Goal: Use online tool/utility: Utilize a website feature to perform a specific function

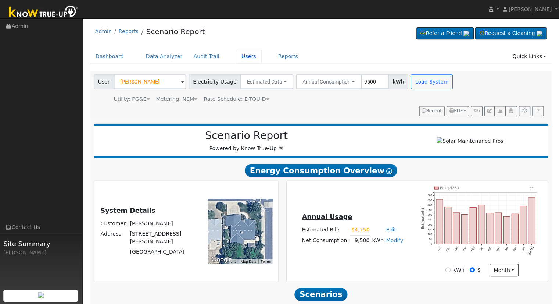
click at [236, 55] on link "Users" at bounding box center [249, 57] width 26 height 14
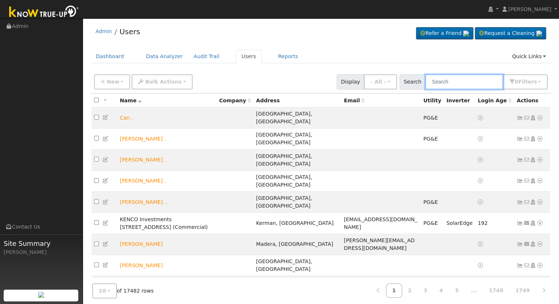
click at [446, 81] on input "text" at bounding box center [464, 81] width 78 height 15
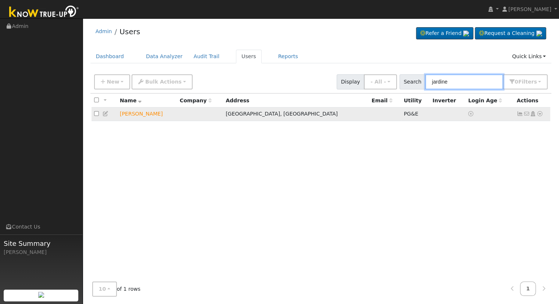
type input "jardine"
click at [540, 114] on icon at bounding box center [540, 113] width 7 height 5
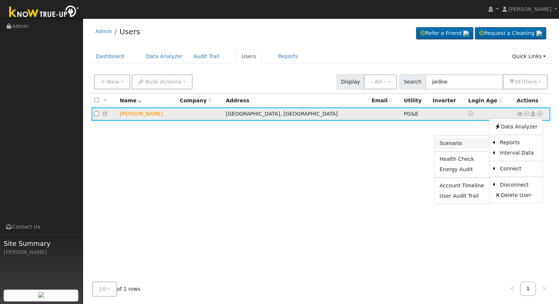
click at [465, 144] on link "Scenario" at bounding box center [461, 143] width 55 height 10
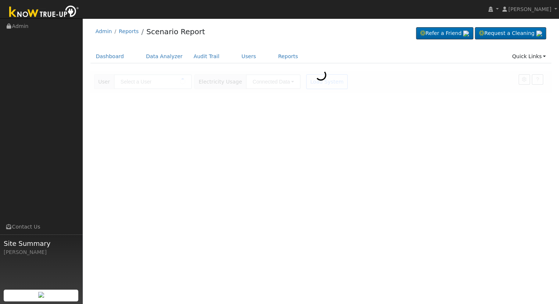
type input "[PERSON_NAME]"
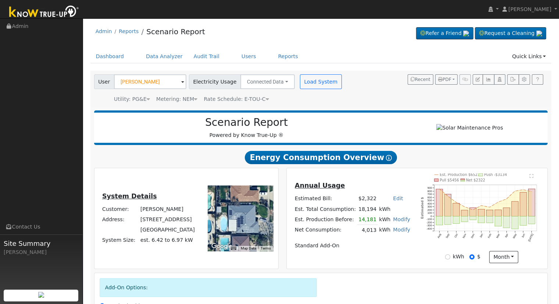
scroll to position [94, 0]
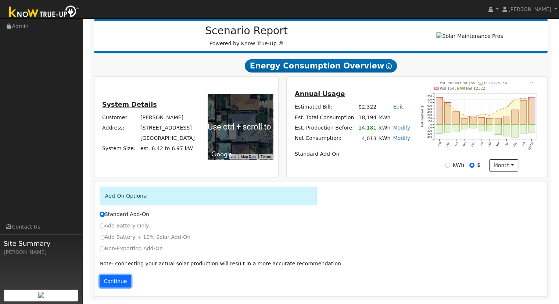
click at [114, 283] on button "Continue" at bounding box center [116, 281] width 32 height 12
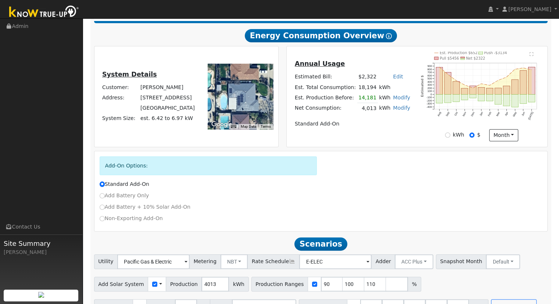
scroll to position [142, 0]
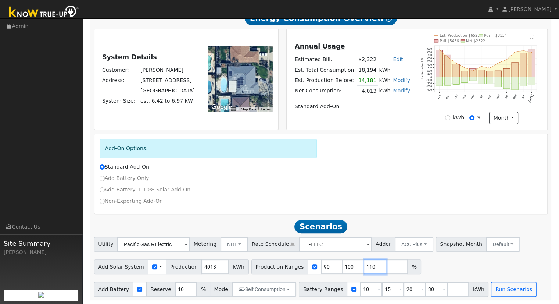
click at [364, 262] on input "110" at bounding box center [375, 266] width 22 height 15
type input "1"
type input "87.3909793"
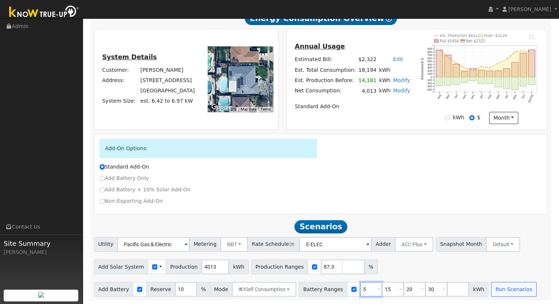
type input "5"
type input "20"
type input "30"
type input "20"
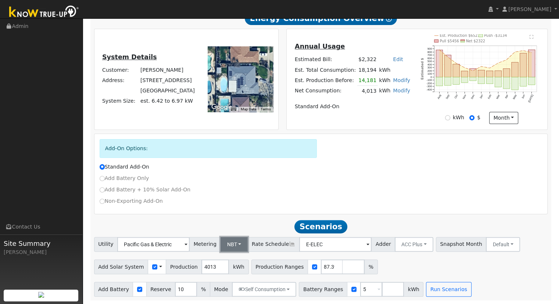
click at [220, 245] on button "NBT" at bounding box center [234, 244] width 28 height 15
click at [229, 263] on link "NEM" at bounding box center [240, 260] width 51 height 10
click at [426, 296] on div "Scenario Report Powered by Know True-Up ® Energy Consumption Overview Show Help…" at bounding box center [320, 134] width 461 height 332
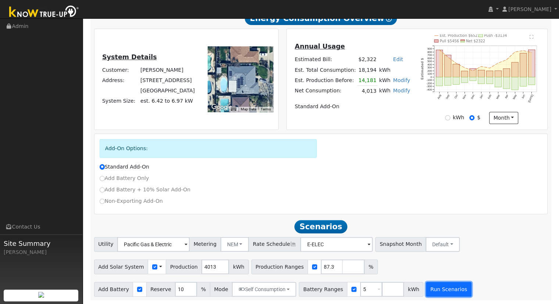
click at [427, 289] on button "Run Scenarios" at bounding box center [448, 288] width 45 height 15
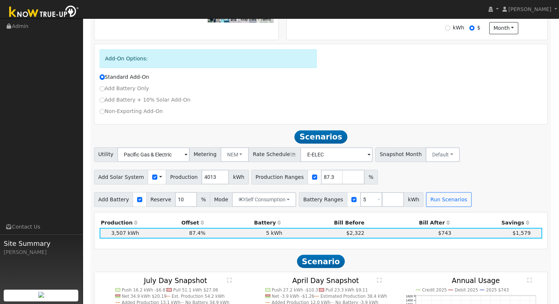
scroll to position [302, 0]
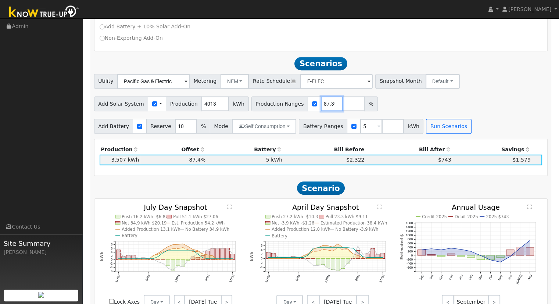
click at [321, 105] on input "87.3909793" at bounding box center [332, 103] width 22 height 15
type input "98.803887366"
click at [442, 133] on button "Run Scenarios" at bounding box center [448, 126] width 45 height 15
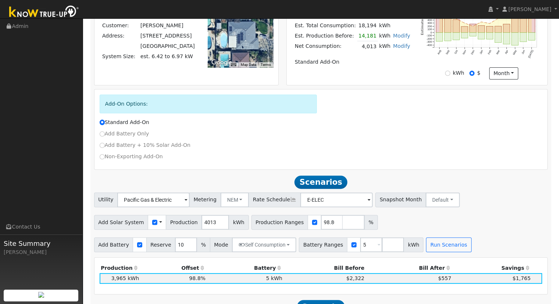
scroll to position [228, 0]
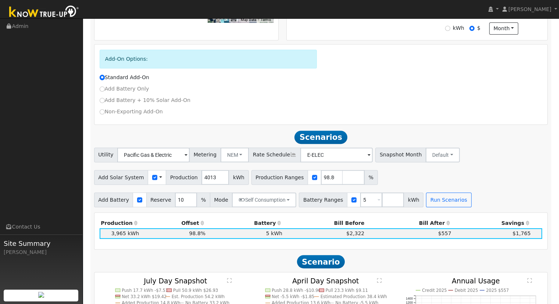
click at [112, 110] on label "Non-Exporting Add-On" at bounding box center [131, 112] width 63 height 8
click at [105, 110] on input "Non-Exporting Add-On" at bounding box center [102, 111] width 5 height 5
radio input "true"
radio input "false"
type input "E-TOU-C"
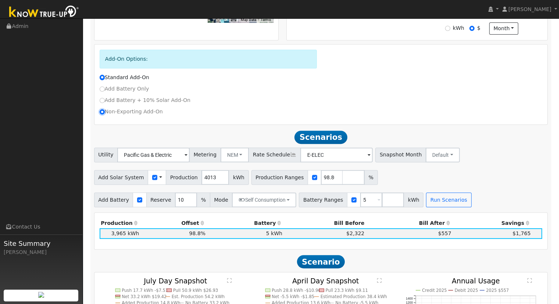
type input "90"
type input "100"
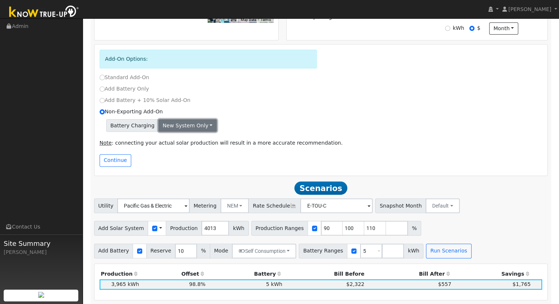
click at [177, 129] on button "New system only" at bounding box center [187, 125] width 58 height 12
click at [190, 151] on link "Both systems" at bounding box center [186, 151] width 55 height 10
click at [294, 139] on div "Note : connecting your actual solar production will result in a more accurate r…" at bounding box center [321, 144] width 451 height 19
click at [110, 162] on button "Continue" at bounding box center [116, 160] width 32 height 12
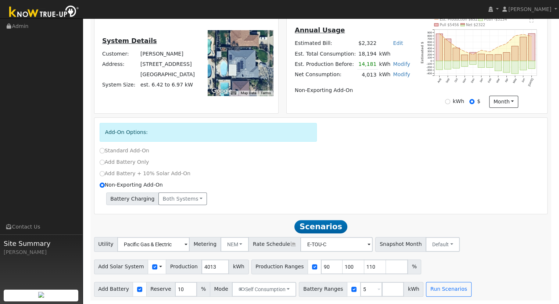
scroll to position [158, 0]
drag, startPoint x: 359, startPoint y: 267, endPoint x: 362, endPoint y: 262, distance: 5.6
click at [364, 266] on input "110" at bounding box center [375, 266] width 22 height 15
type input "1"
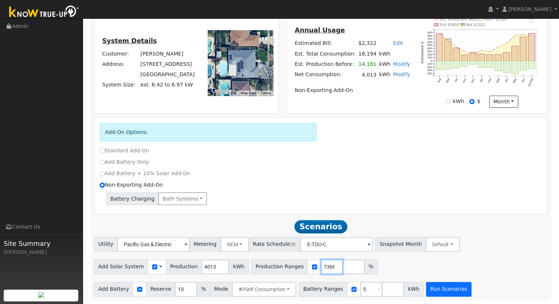
type input "98.803887366"
click at [446, 290] on button "Run Scenarios" at bounding box center [448, 288] width 45 height 15
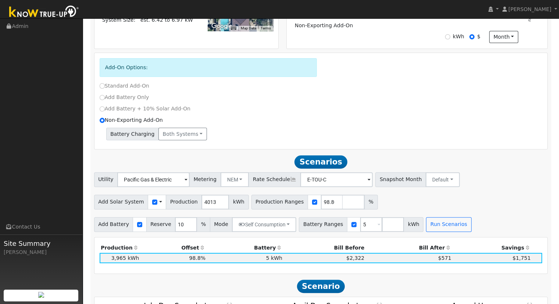
scroll to position [207, 0]
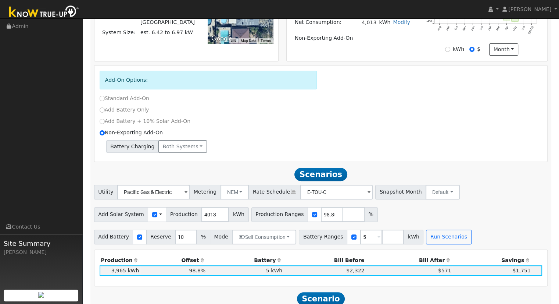
click at [129, 99] on label "Standard Add-On" at bounding box center [125, 98] width 50 height 8
click at [105, 99] on input "Standard Add-On" at bounding box center [102, 98] width 5 height 5
radio input "true"
radio input "false"
type input "E-ELEC"
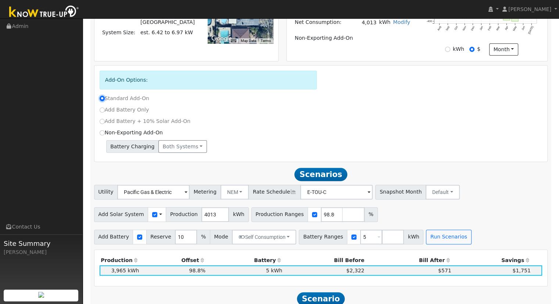
type input "90"
type input "100"
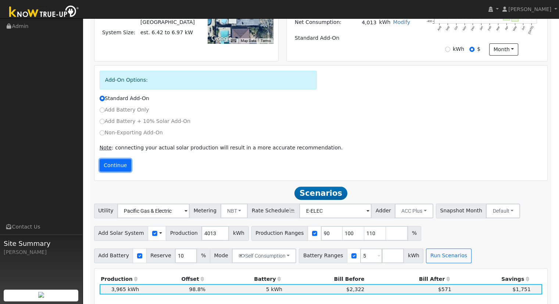
click at [116, 168] on button "Continue" at bounding box center [116, 165] width 32 height 12
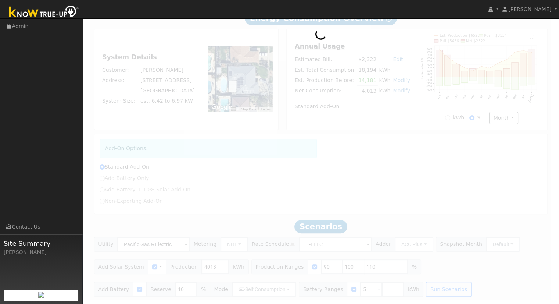
scroll to position [142, 0]
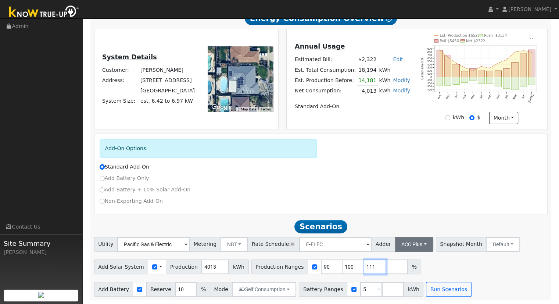
drag, startPoint x: 362, startPoint y: 266, endPoint x: 383, endPoint y: 248, distance: 26.6
click at [364, 265] on input "111" at bounding box center [375, 266] width 22 height 15
type input "1"
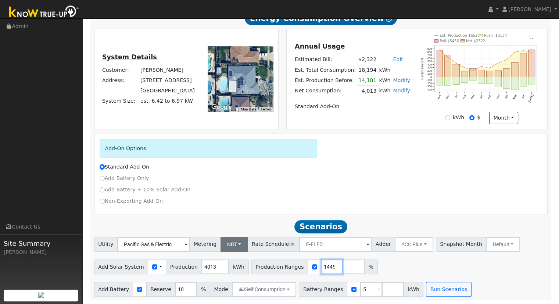
type input "98.953401445"
click at [225, 242] on button "NBT" at bounding box center [234, 244] width 28 height 15
drag, startPoint x: 226, startPoint y: 256, endPoint x: 245, endPoint y: 266, distance: 21.7
click at [227, 256] on link "NEM" at bounding box center [240, 260] width 51 height 10
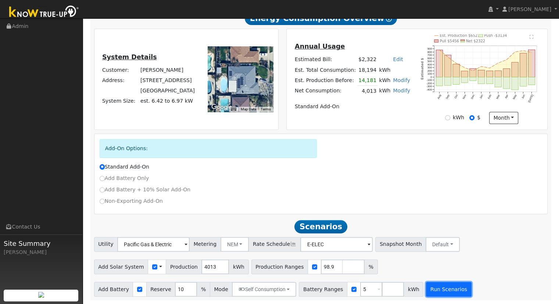
click at [426, 291] on button "Run Scenarios" at bounding box center [448, 288] width 45 height 15
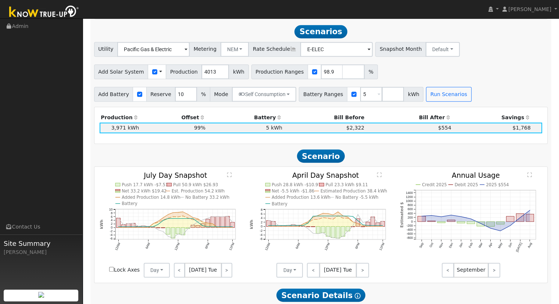
scroll to position [338, 0]
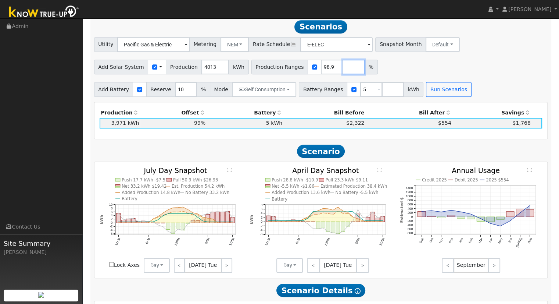
click at [343, 65] on input "number" at bounding box center [354, 67] width 22 height 15
click at [428, 92] on button "Run Scenarios" at bounding box center [448, 89] width 45 height 15
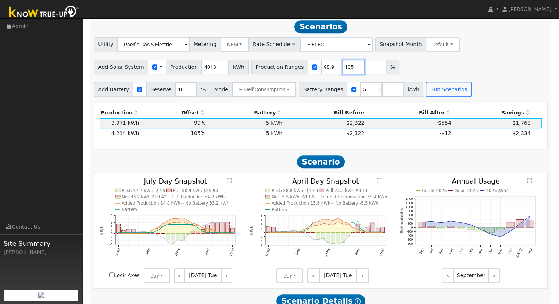
click at [343, 66] on input "105" at bounding box center [354, 67] width 22 height 15
type input "101"
click at [430, 93] on button "Run Scenarios" at bounding box center [448, 89] width 45 height 15
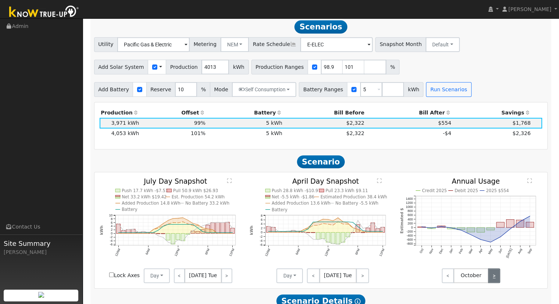
click at [494, 279] on link ">" at bounding box center [494, 275] width 12 height 15
click at [492, 273] on link ">" at bounding box center [494, 275] width 12 height 15
click at [492, 275] on link ">" at bounding box center [494, 275] width 12 height 15
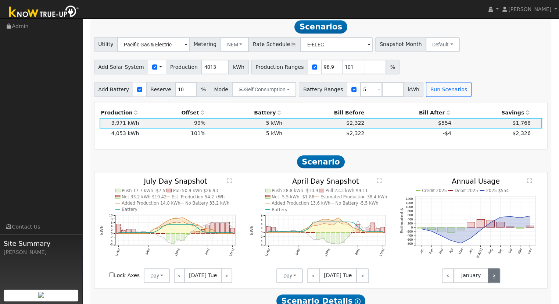
click at [492, 275] on link ">" at bounding box center [494, 275] width 12 height 15
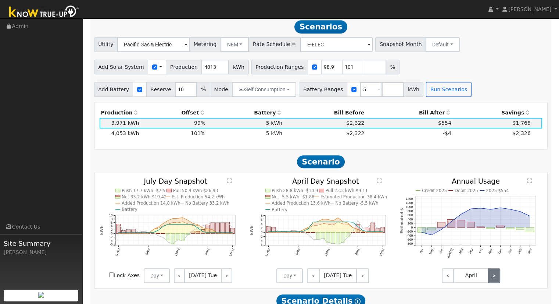
click at [492, 275] on link ">" at bounding box center [494, 275] width 12 height 15
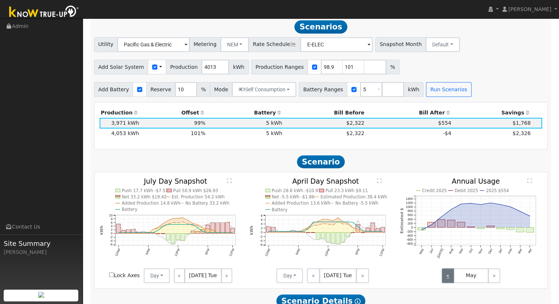
click at [446, 281] on link "<" at bounding box center [448, 275] width 12 height 15
click at [446, 280] on link "<" at bounding box center [448, 275] width 12 height 15
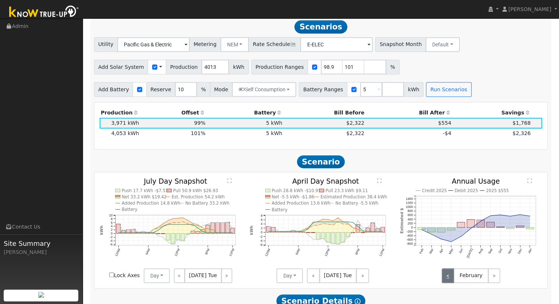
click at [446, 280] on link "<" at bounding box center [448, 275] width 12 height 15
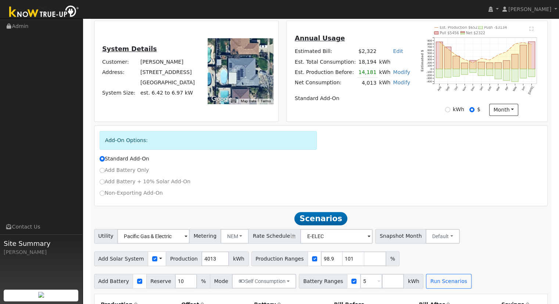
scroll to position [184, 0]
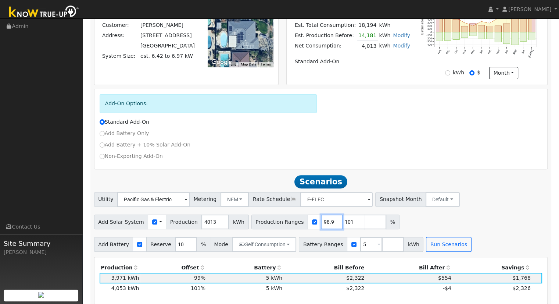
click at [321, 223] on input "98.953401445" at bounding box center [332, 221] width 22 height 15
type input "101"
type input "1"
type input "100.423623224"
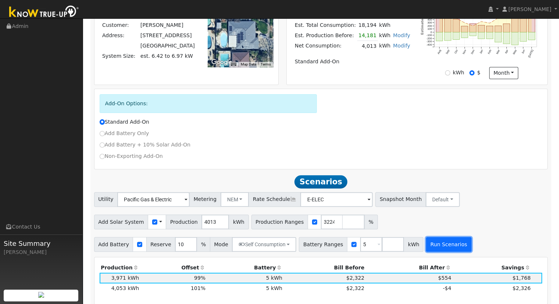
click at [430, 247] on button "Run Scenarios" at bounding box center [448, 244] width 45 height 15
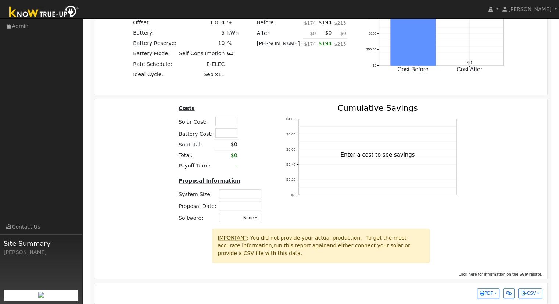
scroll to position [657, 0]
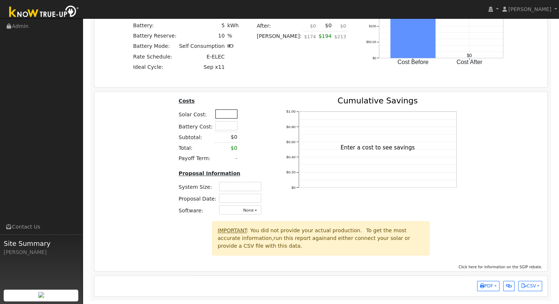
click at [230, 115] on input "text" at bounding box center [226, 113] width 22 height 9
type input "$22,750"
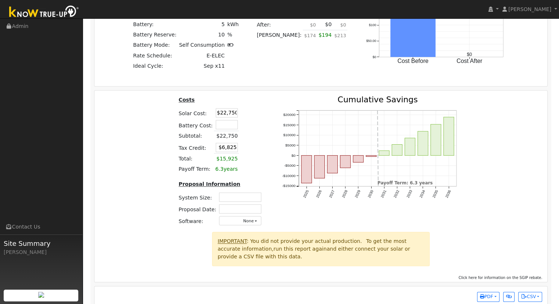
click at [252, 168] on table "Costs Solar Cost: $22,750 Battery Cost: Subtotal: $22,750 Tax Credit: $6,825 To…" at bounding box center [221, 135] width 88 height 79
click at [241, 198] on input "text" at bounding box center [240, 196] width 42 height 9
type input "3.01"
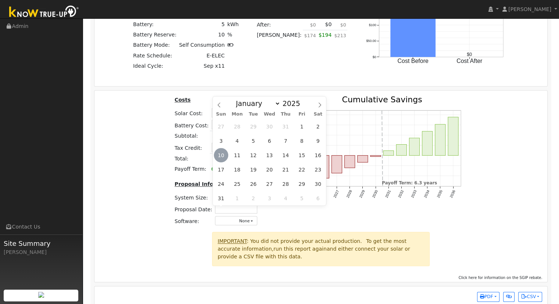
click at [223, 152] on span "10" at bounding box center [221, 155] width 14 height 14
type input "[DATE]"
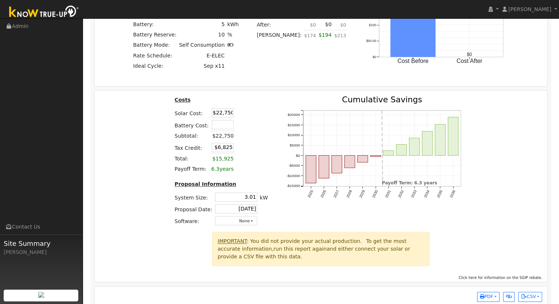
click at [493, 152] on div "Costs Solar Cost: $22,750 Battery Cost: Subtotal: $22,750 Tax Credit: $6,825 To…" at bounding box center [321, 164] width 458 height 136
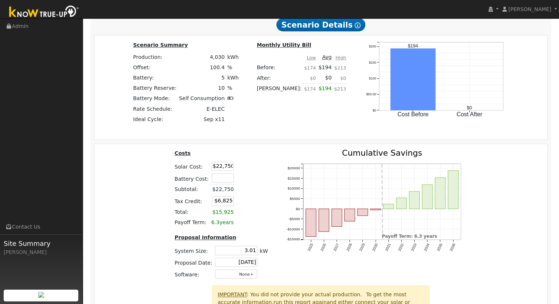
scroll to position [669, 0]
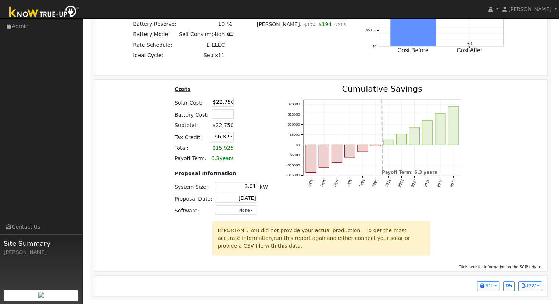
drag, startPoint x: 224, startPoint y: 102, endPoint x: 228, endPoint y: 95, distance: 8.1
click at [224, 100] on input "$22,750" at bounding box center [223, 101] width 22 height 9
type input "$22,450"
type input "$6,735"
type input "$22,650"
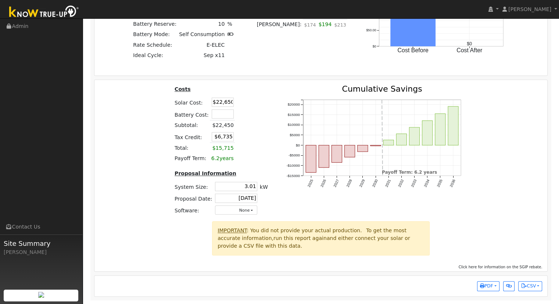
type input "$6,795"
click at [223, 126] on td "$22,650" at bounding box center [222, 125] width 25 height 11
drag, startPoint x: 222, startPoint y: 104, endPoint x: 252, endPoint y: 57, distance: 56.1
click at [223, 103] on input "$22,650" at bounding box center [223, 101] width 22 height 9
type input "$22,750"
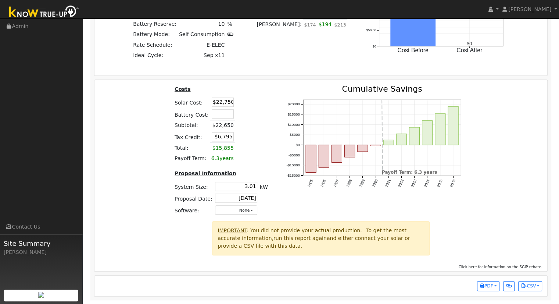
type input "$6,825"
click at [255, 112] on table "Costs Solar Cost: $22,750 Battery Cost: Subtotal: $22,750 Tax Credit: $6,825 To…" at bounding box center [221, 124] width 96 height 79
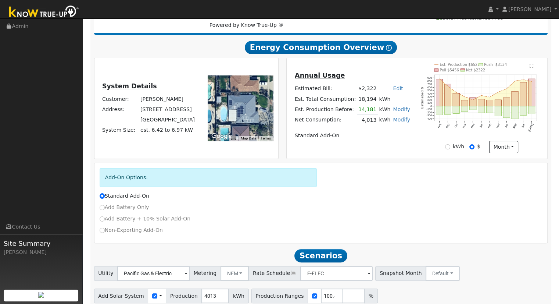
scroll to position [110, 0]
click at [448, 149] on input "kWh" at bounding box center [447, 146] width 5 height 5
radio input "true"
radio input "false"
click at [393, 90] on link "Edit" at bounding box center [398, 88] width 10 height 6
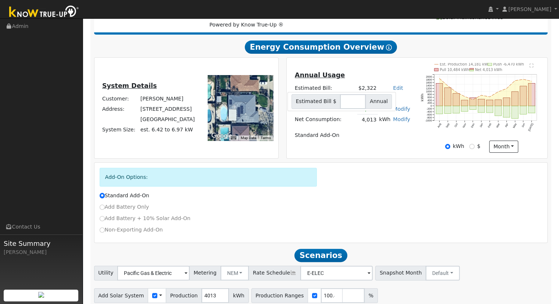
click at [390, 67] on div "Annual Usage Estimated Bill: $2,322 Edit Estimated Bill $ Annual Est. Total Con…" at bounding box center [417, 108] width 258 height 90
click at [373, 173] on div "Add-On Options:" at bounding box center [321, 180] width 451 height 24
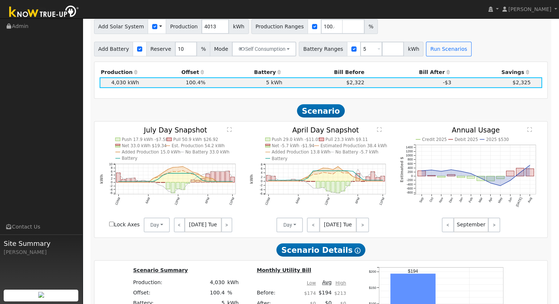
scroll to position [367, 0]
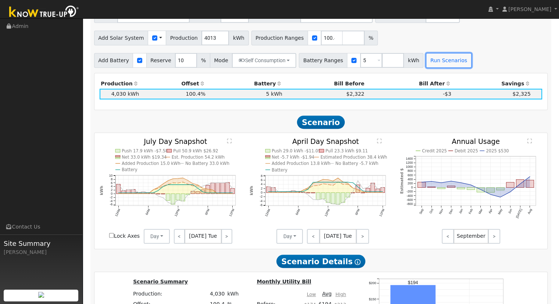
click at [435, 61] on button "Run Scenarios" at bounding box center [448, 60] width 45 height 15
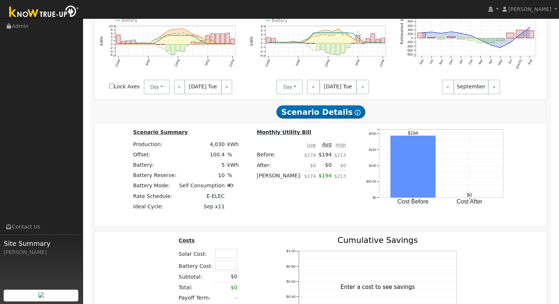
scroll to position [596, 0]
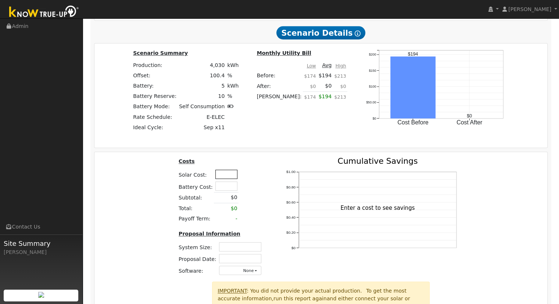
click at [219, 175] on input "text" at bounding box center [226, 173] width 22 height 9
type input "$22,750"
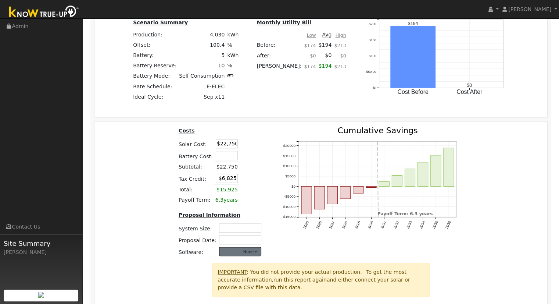
scroll to position [669, 0]
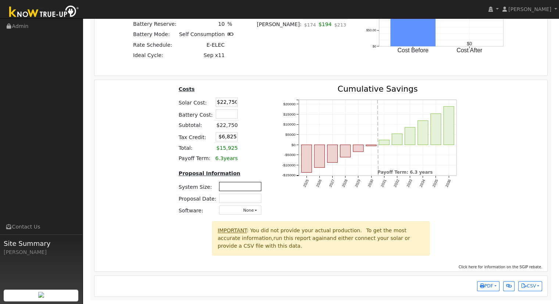
click at [235, 187] on input "text" at bounding box center [240, 186] width 42 height 9
type input "0"
type input "3.01"
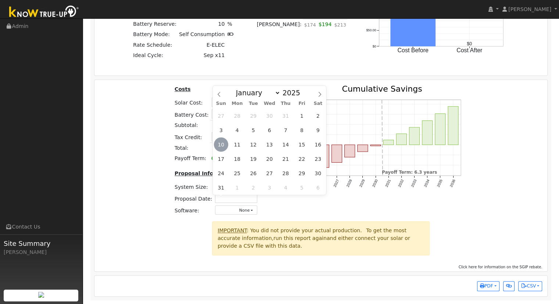
click at [222, 143] on span "10" at bounding box center [221, 144] width 14 height 14
type input "[DATE]"
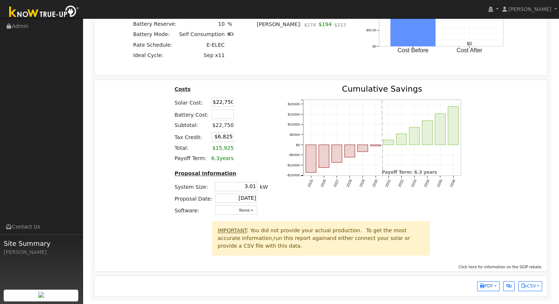
click at [513, 181] on div "Costs Solar Cost: $22,750 Battery Cost: Subtotal: $22,750 Tax Credit: $6,825 To…" at bounding box center [321, 153] width 458 height 136
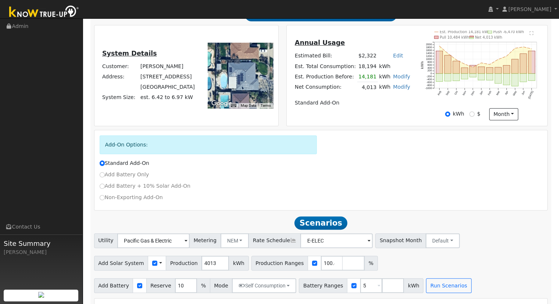
scroll to position [147, 0]
